Goal: Task Accomplishment & Management: Complete application form

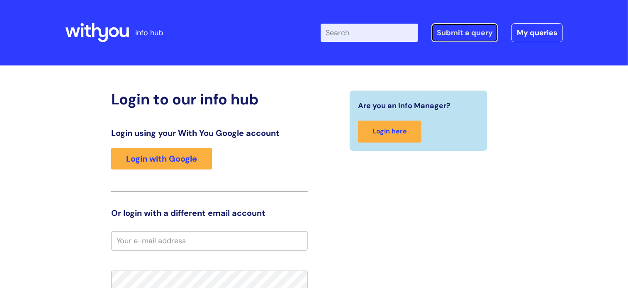
click at [470, 32] on link "Submit a query" at bounding box center [465, 32] width 67 height 19
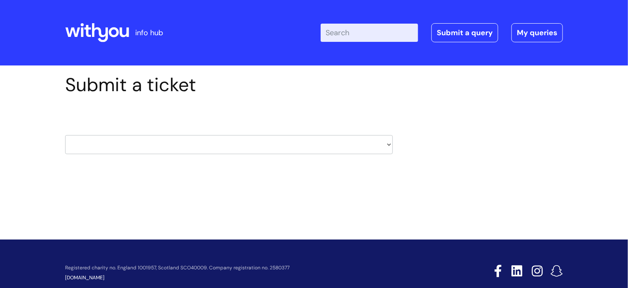
click at [387, 144] on select "HR / People IT and Support Clinical Drug Alerts Finance Accounts Data Support T…" at bounding box center [229, 144] width 328 height 19
select select "it_and_support"
click at [65, 135] on select "HR / People IT and Support Clinical Drug Alerts Finance Accounts Data Support T…" at bounding box center [229, 144] width 328 height 19
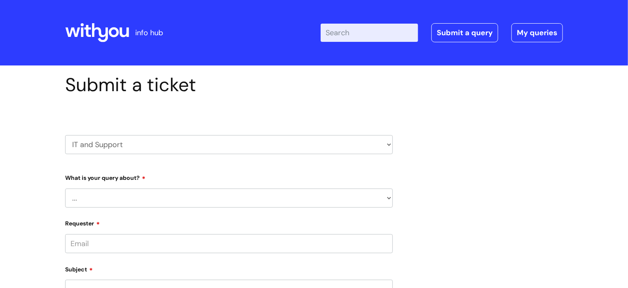
click at [388, 198] on select "... Mobile Phone Reset & MFA Accounts, Starters and Leavers IT Hardware issue I…" at bounding box center [229, 198] width 328 height 19
select select "System/software"
click at [65, 189] on select "... Mobile Phone Reset & MFA Accounts, Starters and Leavers IT Hardware issue I…" at bounding box center [229, 198] width 328 height 19
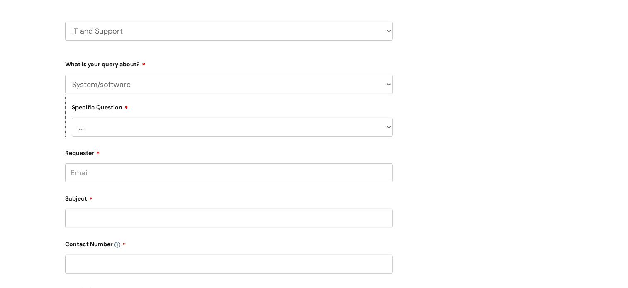
scroll to position [124, 0]
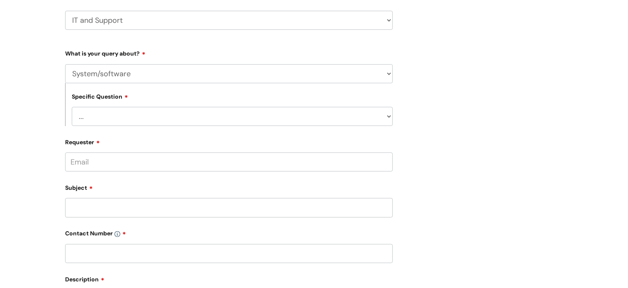
click at [390, 117] on select "... Halo PCMIS Iaptus NHS Email CJSM Email Mitel Another System Google (Workspa…" at bounding box center [232, 116] width 321 height 19
select select "Iaptus"
click at [72, 107] on select "... Halo PCMIS Iaptus NHS Email CJSM Email Mitel Another System Google (Workspa…" at bounding box center [232, 116] width 321 height 19
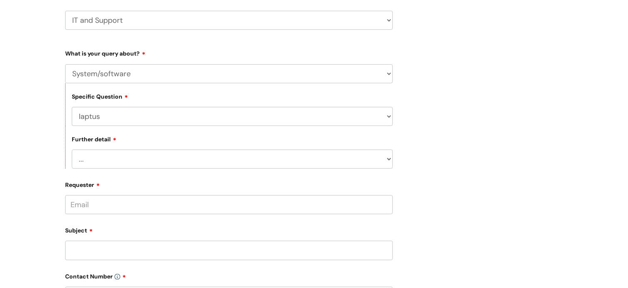
click at [389, 159] on select "... I’ve got an issue or I think I’ve found a fault." at bounding box center [232, 159] width 321 height 19
select select "I’ve got an issue or I think I’ve found a fault."
click at [72, 150] on select "... I’ve got an issue or I think I’ve found a fault." at bounding box center [232, 159] width 321 height 19
click at [141, 203] on input "Requester" at bounding box center [229, 204] width 328 height 19
type input "[EMAIL_ADDRESS][DOMAIN_NAME]"
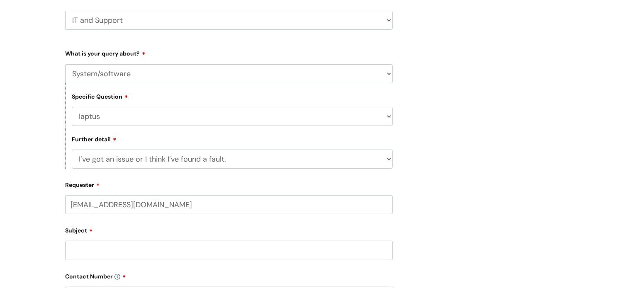
click at [96, 256] on div "Subject" at bounding box center [229, 242] width 328 height 37
click at [98, 242] on input "text" at bounding box center [229, 237] width 328 height 19
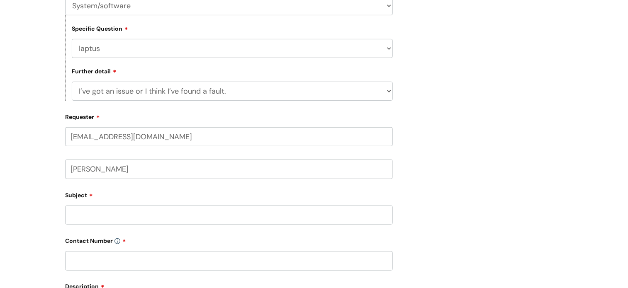
scroll to position [207, 0]
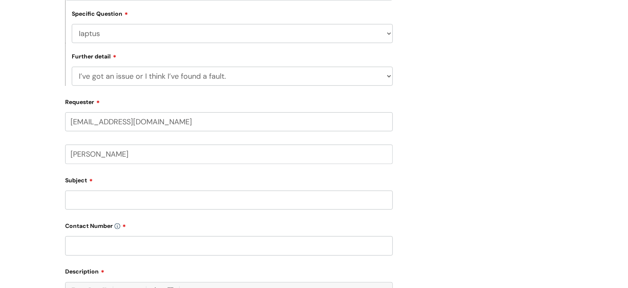
type input "[PERSON_NAME]"
click at [90, 205] on input "Subject" at bounding box center [229, 200] width 328 height 19
type input "Has my batch letter to GP been sent?"
click at [92, 248] on input "text" at bounding box center [229, 245] width 328 height 19
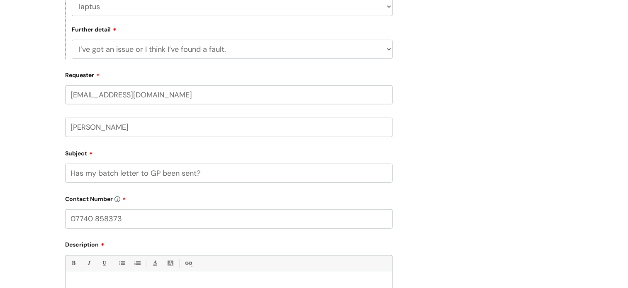
scroll to position [290, 0]
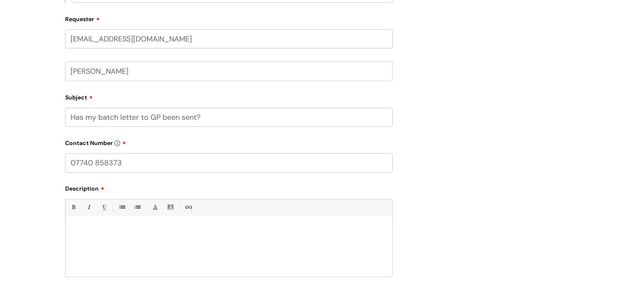
type input "07740 858373"
click at [100, 239] on div at bounding box center [229, 248] width 327 height 57
click at [150, 233] on p "I added an e letter 278356" at bounding box center [229, 230] width 314 height 8
click at [117, 232] on p "I added an e letter 278356" at bounding box center [229, 230] width 314 height 8
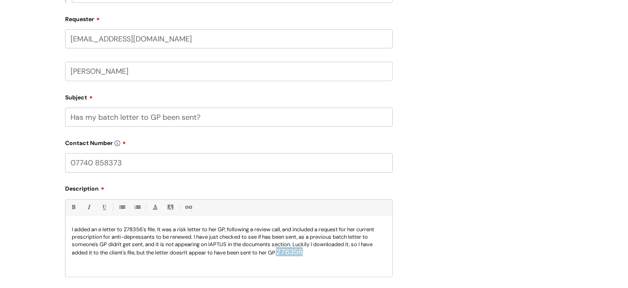
drag, startPoint x: 317, startPoint y: 253, endPoint x: 285, endPoint y: 255, distance: 31.2
click at [285, 255] on p "I added an e letter to 278356's file. It was a risk letter to her GP, following…" at bounding box center [229, 241] width 314 height 31
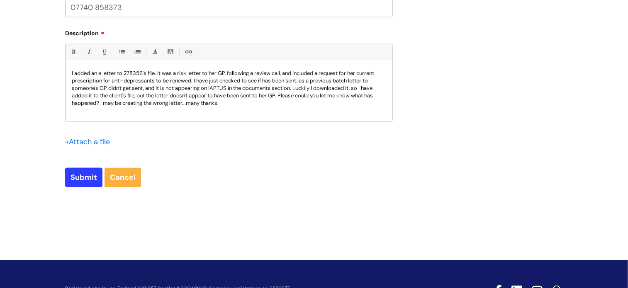
scroll to position [456, 0]
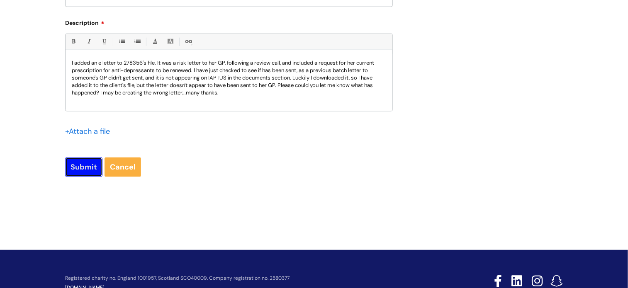
click at [86, 166] on input "Submit" at bounding box center [83, 167] width 37 height 19
type input "Please Wait..."
